Goal: Navigation & Orientation: Understand site structure

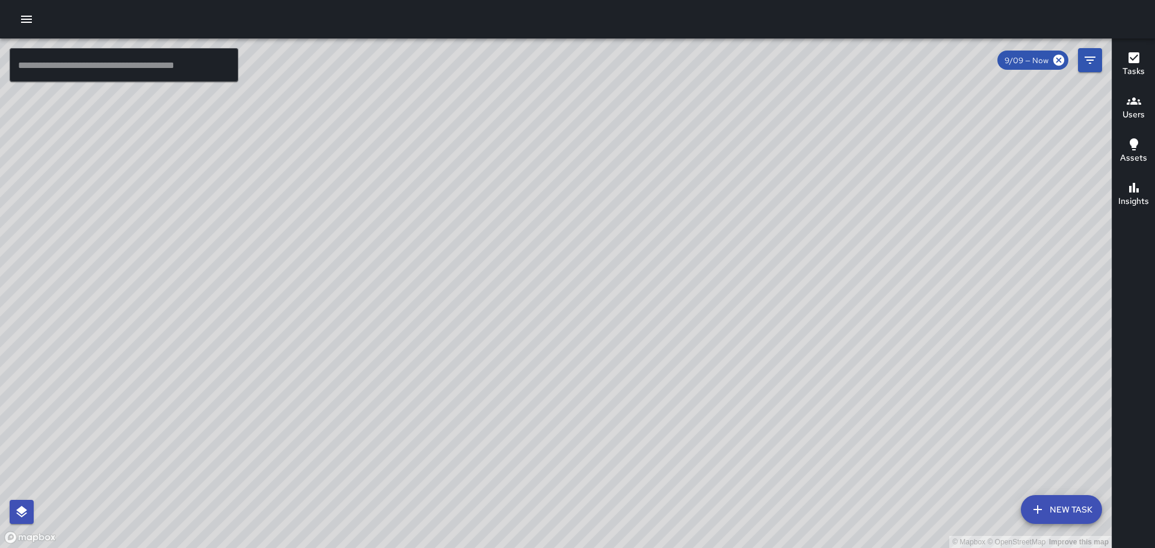
click at [708, 336] on div "© Mapbox © OpenStreetMap Improve this map" at bounding box center [556, 293] width 1112 height 510
drag, startPoint x: 735, startPoint y: 409, endPoint x: 713, endPoint y: 275, distance: 135.9
click at [713, 275] on div "© Mapbox © OpenStreetMap Improve this map" at bounding box center [556, 293] width 1112 height 510
drag, startPoint x: 734, startPoint y: 416, endPoint x: 830, endPoint y: 384, distance: 100.6
click at [820, 390] on div "© Mapbox © OpenStreetMap Improve this map" at bounding box center [556, 293] width 1112 height 510
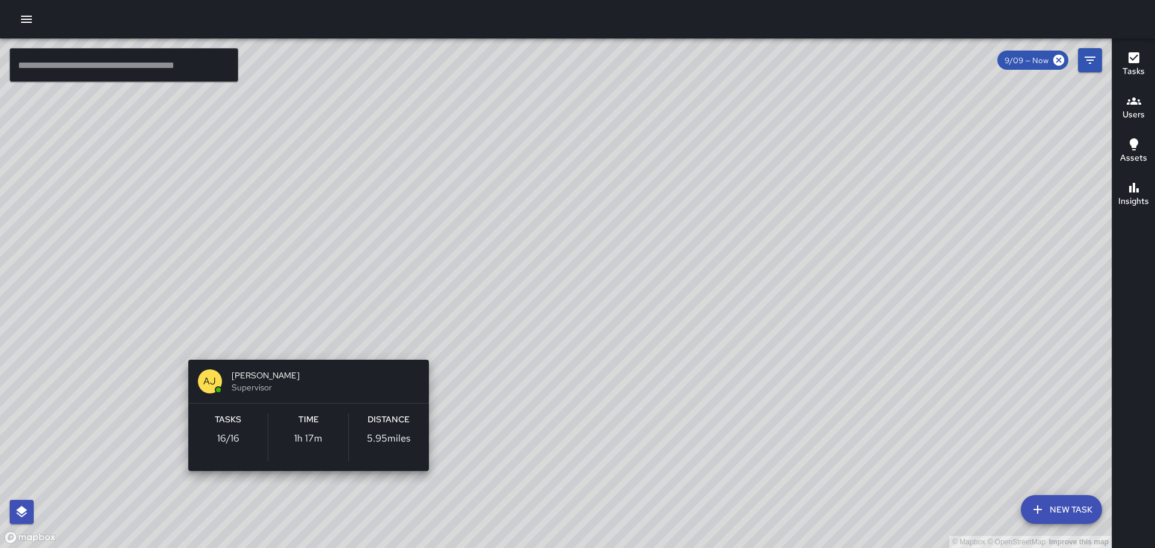
click at [301, 339] on div "© Mapbox © OpenStreetMap Improve this map [PERSON_NAME] [PERSON_NAME] Superviso…" at bounding box center [556, 293] width 1112 height 510
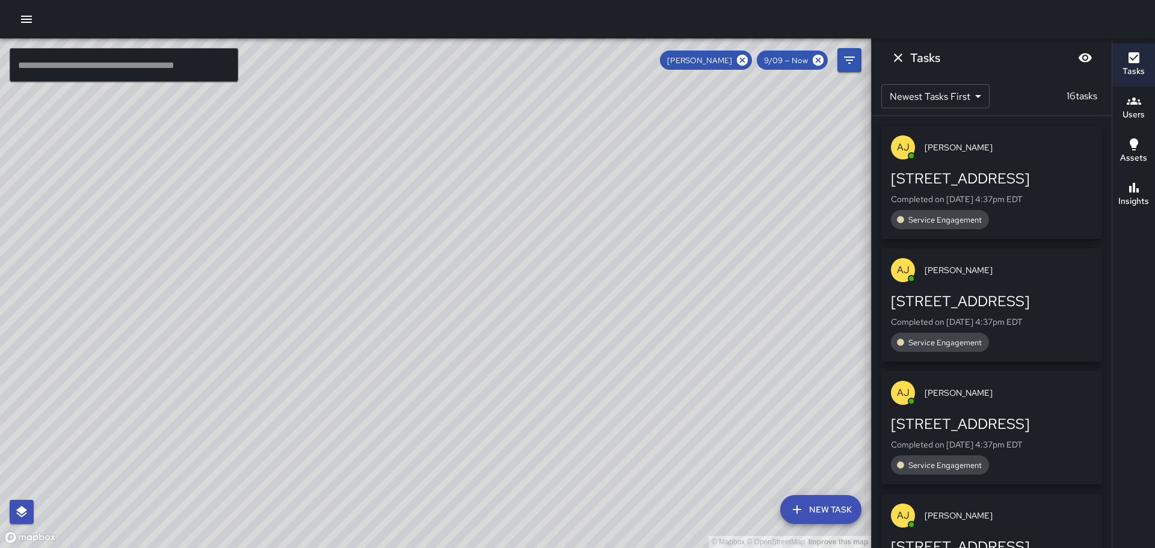
drag, startPoint x: 495, startPoint y: 401, endPoint x: 532, endPoint y: 448, distance: 60.0
click at [528, 447] on div "© Mapbox © OpenStreetMap Improve this map" at bounding box center [435, 293] width 871 height 510
drag, startPoint x: 555, startPoint y: 217, endPoint x: 674, endPoint y: 346, distance: 175.9
click at [674, 346] on div "© Mapbox © OpenStreetMap Improve this map" at bounding box center [435, 293] width 871 height 510
drag, startPoint x: 530, startPoint y: 327, endPoint x: 473, endPoint y: 212, distance: 128.1
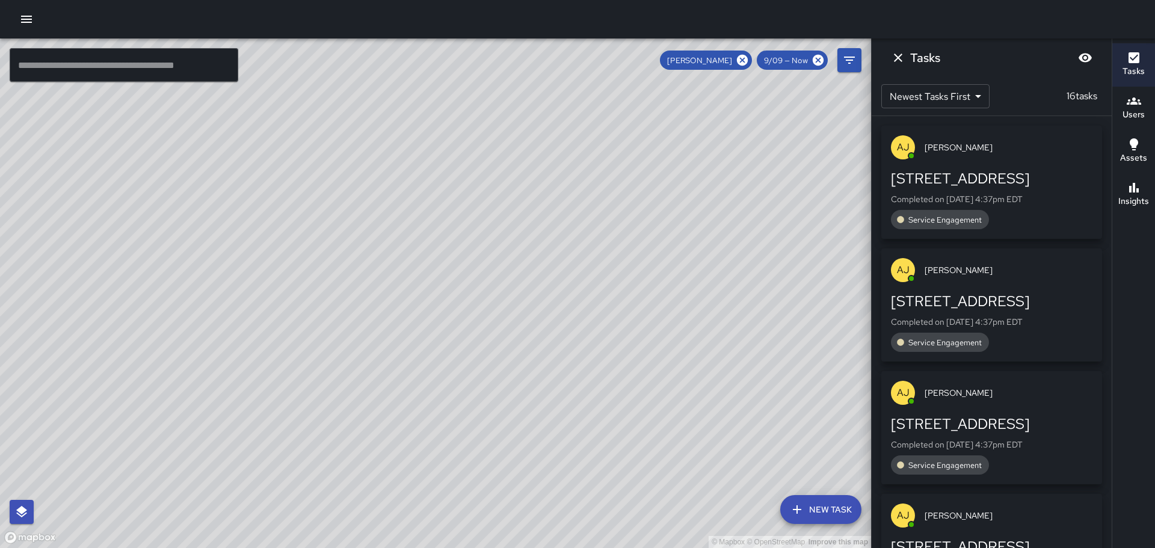
click at [473, 212] on div "© Mapbox © OpenStreetMap Improve this map" at bounding box center [435, 293] width 871 height 510
